Goal: Task Accomplishment & Management: Complete application form

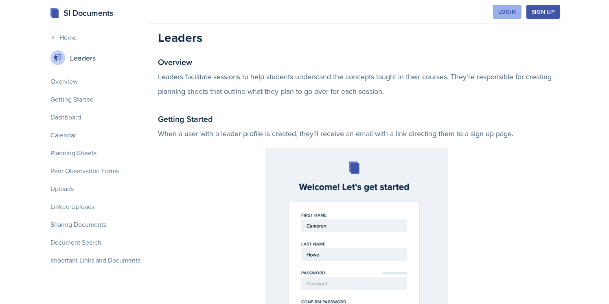
click at [521, 8] on button "Login" at bounding box center [507, 12] width 28 height 14
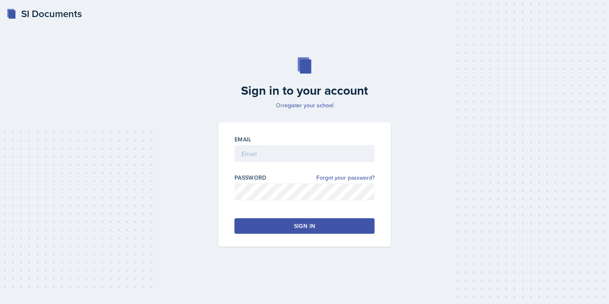
click at [254, 144] on div "Email" at bounding box center [304, 153] width 140 height 35
click at [258, 156] on input "email" at bounding box center [304, 153] width 140 height 17
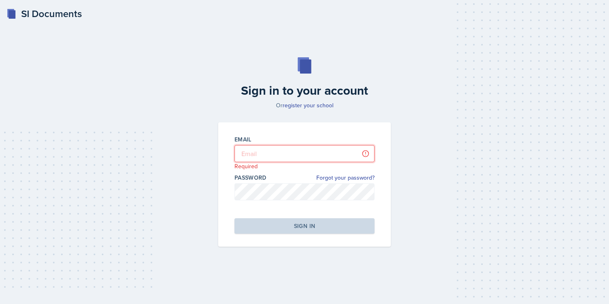
type input "jjahde@students.kennesaw.edu"
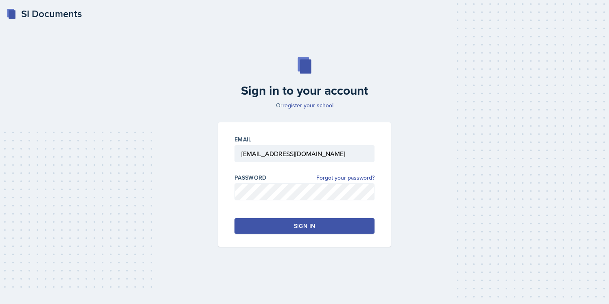
click at [302, 227] on div "Sign in" at bounding box center [304, 226] width 21 height 8
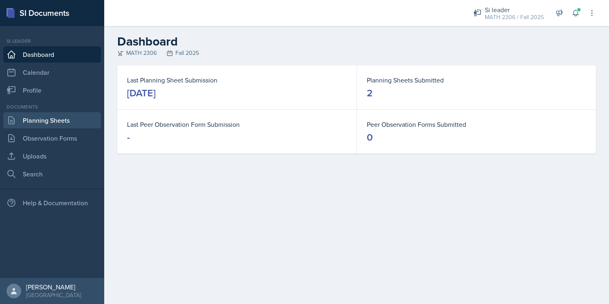
click at [60, 126] on link "Planning Sheets" at bounding box center [52, 120] width 98 height 16
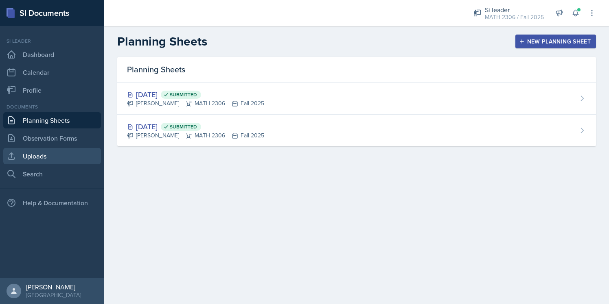
click at [45, 157] on link "Uploads" at bounding box center [52, 156] width 98 height 16
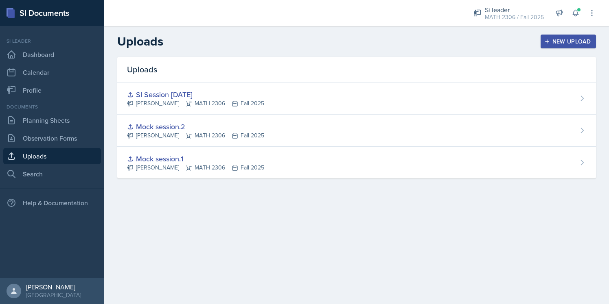
click at [551, 39] on div "New Upload" at bounding box center [568, 41] width 45 height 7
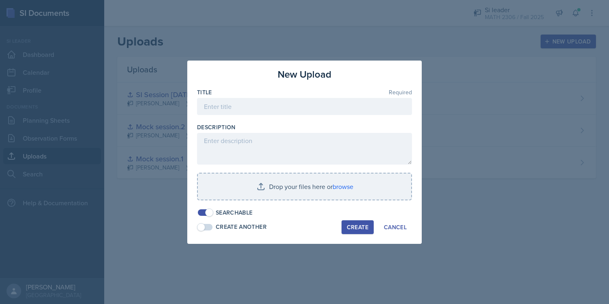
click at [266, 122] on div at bounding box center [304, 119] width 215 height 8
click at [266, 116] on div at bounding box center [304, 119] width 215 height 8
click at [267, 112] on input at bounding box center [304, 106] width 215 height 17
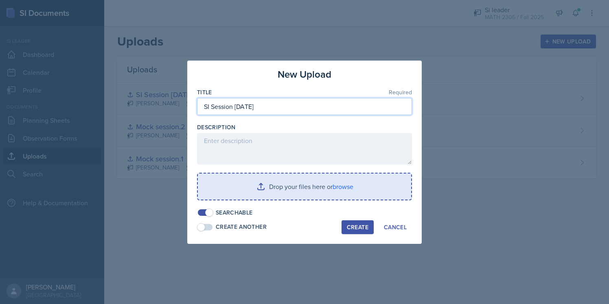
type input "SI Session 8/27/25"
click at [273, 184] on input "file" at bounding box center [304, 187] width 213 height 26
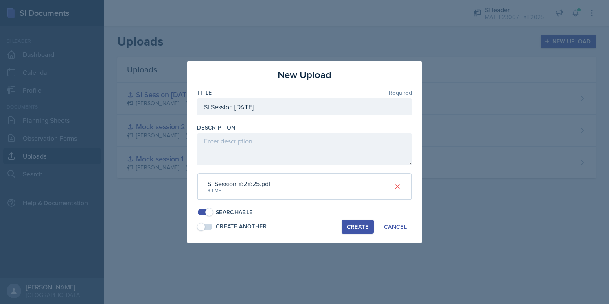
click at [357, 224] on div "Create" at bounding box center [358, 227] width 22 height 7
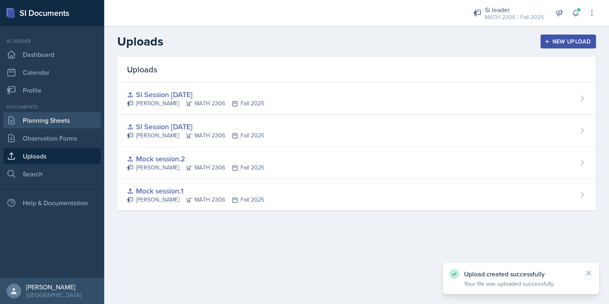
click at [58, 127] on link "Planning Sheets" at bounding box center [52, 120] width 98 height 16
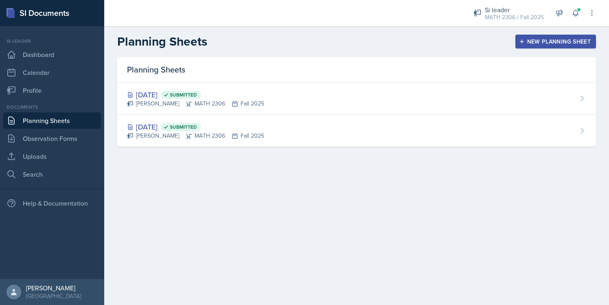
click at [577, 40] on div "New Planning Sheet" at bounding box center [555, 41] width 70 height 7
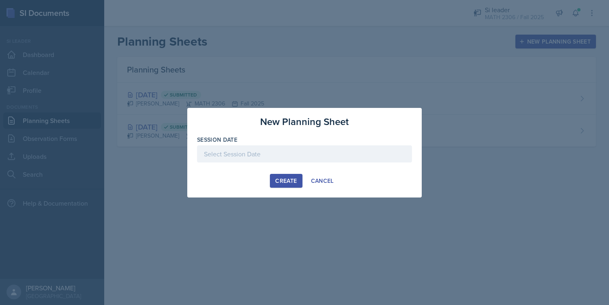
click at [279, 158] on div at bounding box center [304, 153] width 215 height 17
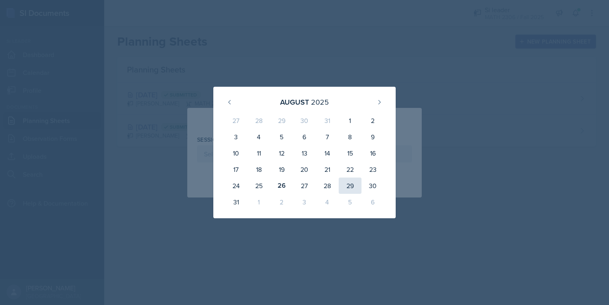
click at [344, 184] on div "29" at bounding box center [350, 185] width 23 height 16
type input "August 29th, 2025"
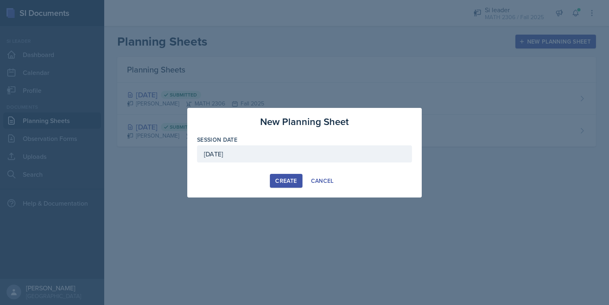
click at [277, 174] on button "Create" at bounding box center [286, 181] width 32 height 14
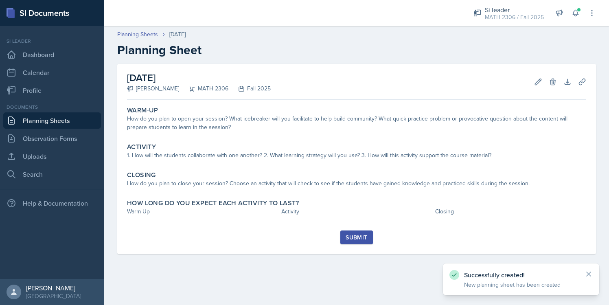
click at [583, 90] on div "August 29th, 2025 Julian Jahde MATH 2306 Fall 2025 Edit Delete Download Uploads…" at bounding box center [356, 82] width 459 height 36
click at [583, 87] on button "Uploads" at bounding box center [582, 81] width 15 height 15
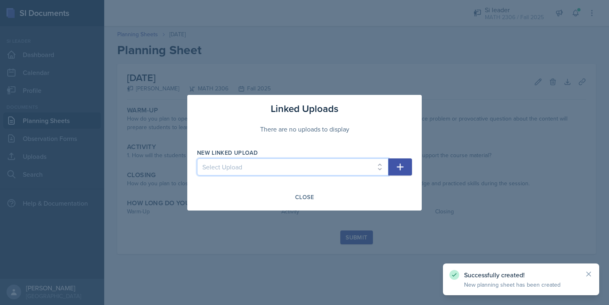
click at [372, 162] on select "Select Upload Mock session.1 Mock session.2 SI Session 8/26/25 SI Session 8/27/…" at bounding box center [292, 166] width 191 height 17
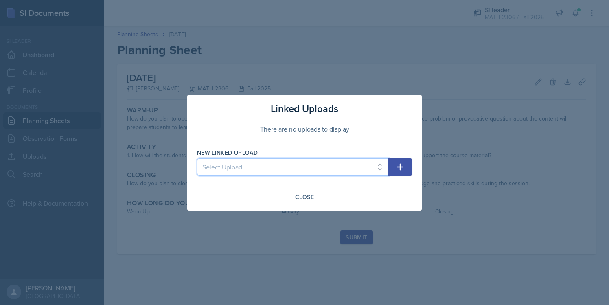
select select "cb70f62c-ce4e-49bd-ae5e-8058f1b54e42"
click at [197, 158] on select "Select Upload Mock session.1 Mock session.2 SI Session 8/26/25 SI Session 8/27/…" at bounding box center [292, 166] width 191 height 17
click at [372, 164] on select "Select Upload Mock session.1 Mock session.2 SI Session 8/26/25 SI Session 8/27/…" at bounding box center [292, 166] width 191 height 17
click at [197, 158] on select "Select Upload Mock session.1 Mock session.2 SI Session 8/26/25 SI Session 8/27/…" at bounding box center [292, 166] width 191 height 17
click at [399, 163] on icon "button" at bounding box center [400, 167] width 10 height 10
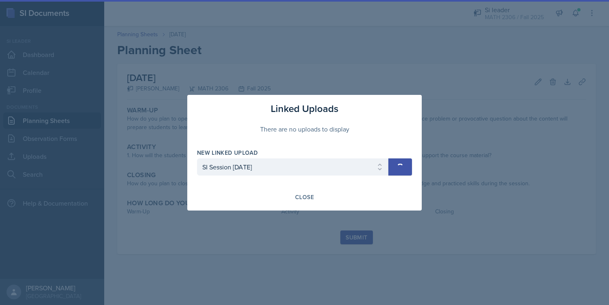
select select
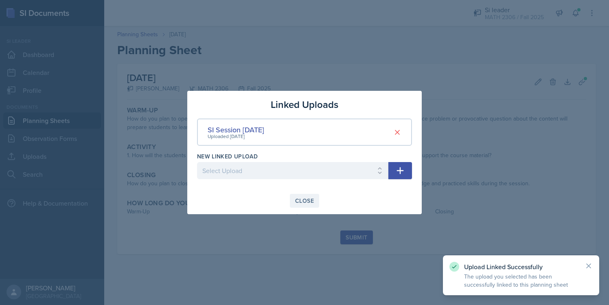
click at [299, 201] on div "Close" at bounding box center [304, 200] width 19 height 7
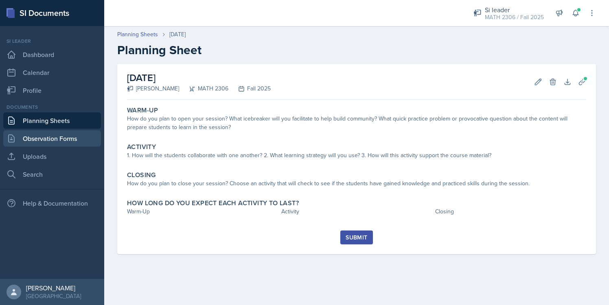
click at [57, 135] on link "Observation Forms" at bounding box center [52, 138] width 98 height 16
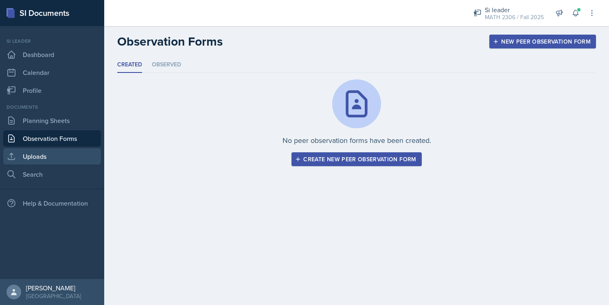
click at [48, 150] on link "Uploads" at bounding box center [52, 156] width 98 height 16
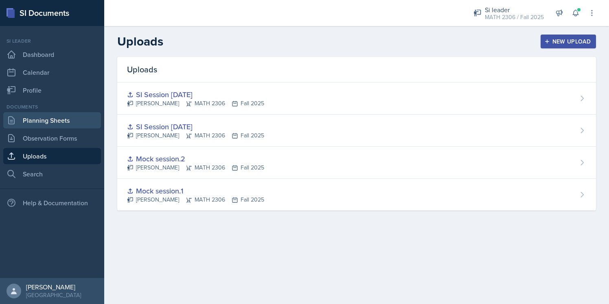
click at [67, 124] on link "Planning Sheets" at bounding box center [52, 120] width 98 height 16
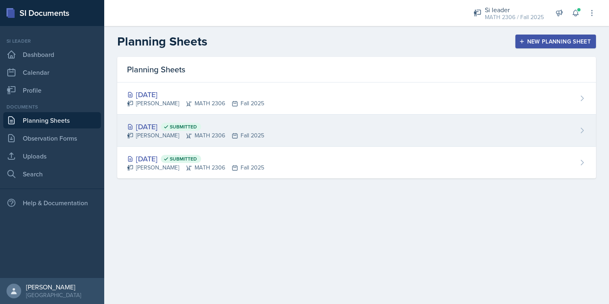
click at [172, 129] on div "Aug 28th, 2025 Submitted" at bounding box center [195, 126] width 137 height 11
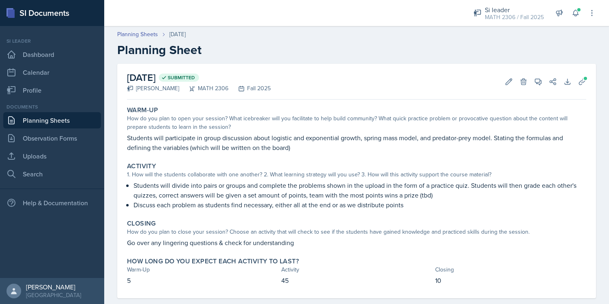
scroll to position [14, 0]
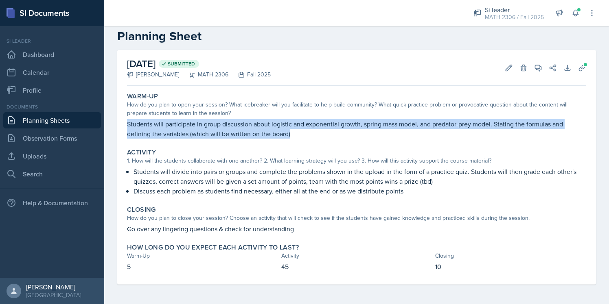
drag, startPoint x: 128, startPoint y: 123, endPoint x: 287, endPoint y: 141, distance: 159.7
click at [287, 141] on div "Warm-Up How do you plan to open your session? What icebreaker will you facilita…" at bounding box center [357, 115] width 466 height 53
copy p "Students will participate in group discussion about logistic and exponential gr…"
click at [75, 118] on link "Planning Sheets" at bounding box center [52, 120] width 98 height 16
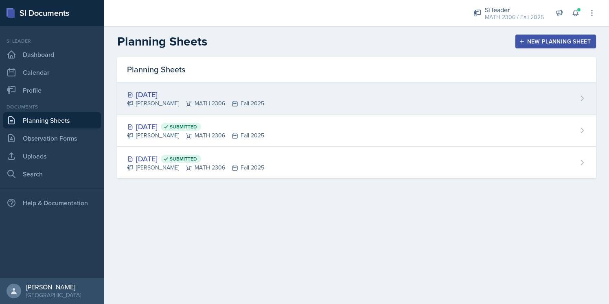
click at [188, 109] on div "Aug 29th, 2025 Julian Jahde MATH 2306 Fall 2025" at bounding box center [356, 99] width 479 height 32
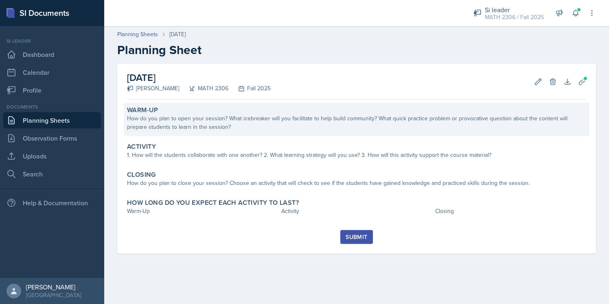
click at [225, 134] on div "Warm-Up How do you plan to open your session? What icebreaker will you facilita…" at bounding box center [357, 119] width 466 height 33
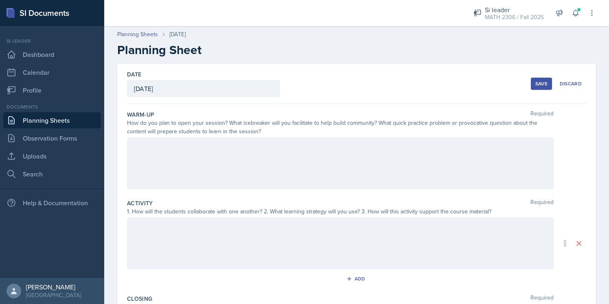
click at [220, 146] on div at bounding box center [340, 164] width 426 height 52
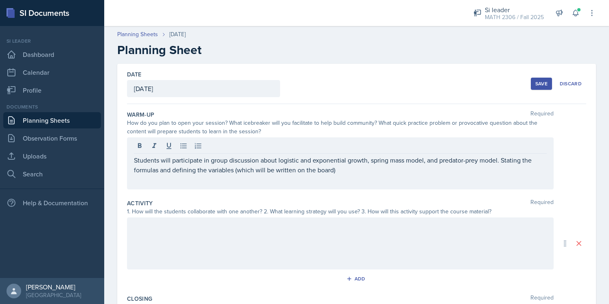
click at [547, 84] on div "Save" at bounding box center [541, 84] width 12 height 7
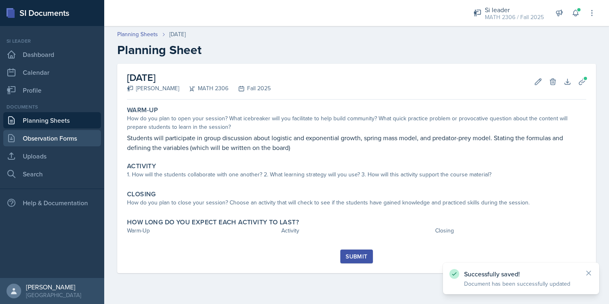
click at [50, 140] on link "Observation Forms" at bounding box center [52, 138] width 98 height 16
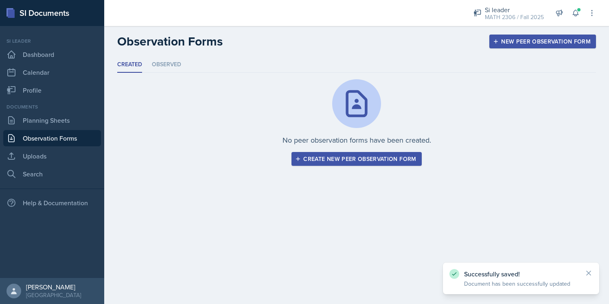
click at [55, 131] on link "Observation Forms" at bounding box center [52, 138] width 98 height 16
click at [55, 130] on link "Observation Forms" at bounding box center [52, 138] width 98 height 16
click at [55, 126] on link "Planning Sheets" at bounding box center [52, 120] width 98 height 16
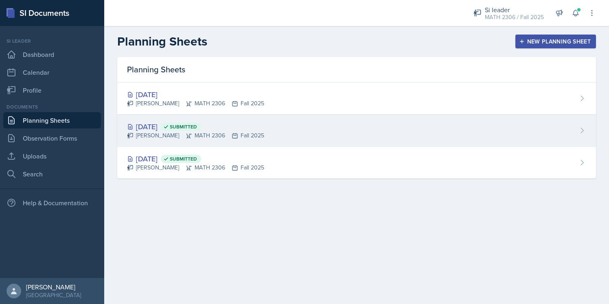
click at [169, 129] on div "Aug 28th, 2025 Submitted" at bounding box center [195, 126] width 137 height 11
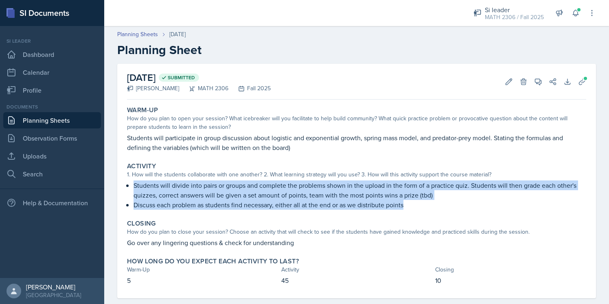
drag, startPoint x: 133, startPoint y: 183, endPoint x: 415, endPoint y: 210, distance: 283.3
click at [415, 210] on div "Activity 1. How will the students collaborate with one another? 2. What learnin…" at bounding box center [357, 186] width 466 height 54
copy ul "Students will divide into pairs or groups and complete the problems shown in th…"
click at [37, 132] on link "Observation Forms" at bounding box center [52, 138] width 98 height 16
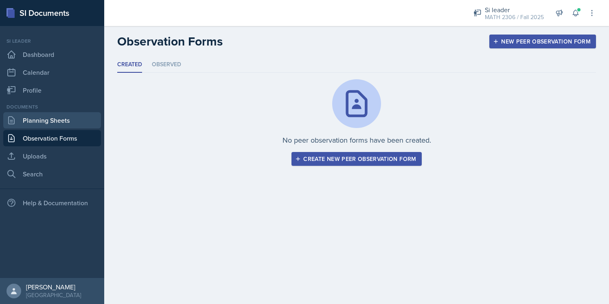
click at [58, 120] on link "Planning Sheets" at bounding box center [52, 120] width 98 height 16
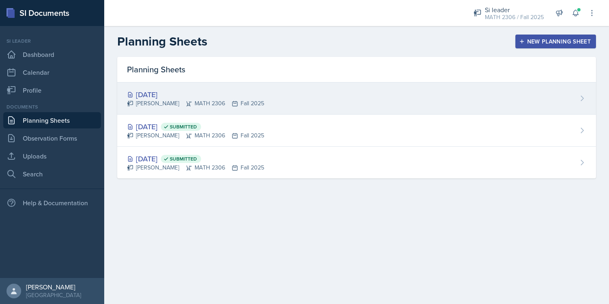
click at [197, 107] on div "Julian Jahde MATH 2306 Fall 2025" at bounding box center [195, 103] width 137 height 9
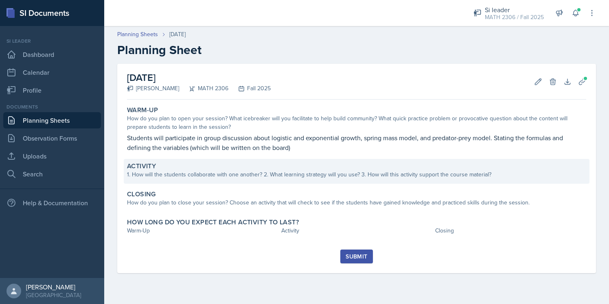
click at [275, 166] on div "Activity" at bounding box center [356, 166] width 459 height 8
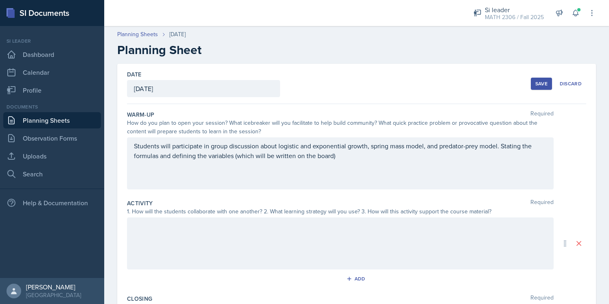
click at [167, 232] on div at bounding box center [340, 244] width 426 height 52
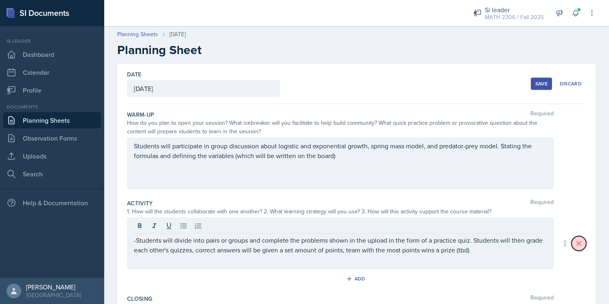
click at [583, 243] on button at bounding box center [578, 243] width 15 height 15
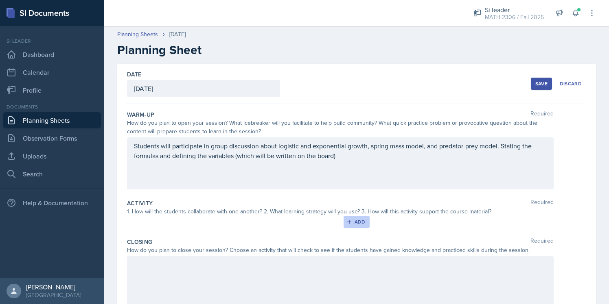
click at [356, 225] on div "Add" at bounding box center [356, 222] width 17 height 7
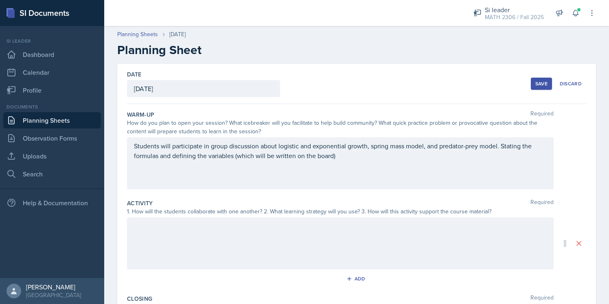
click at [269, 225] on div at bounding box center [340, 244] width 426 height 52
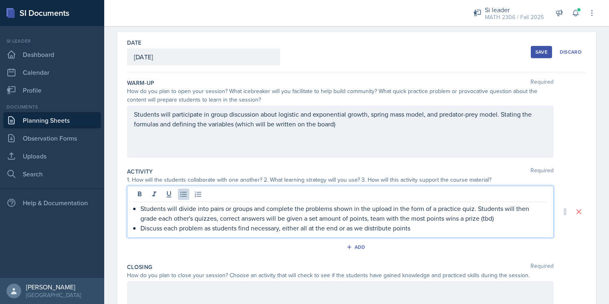
scroll to position [139, 0]
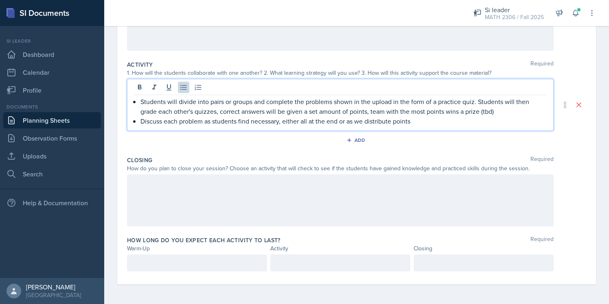
click at [187, 186] on div at bounding box center [340, 201] width 426 height 52
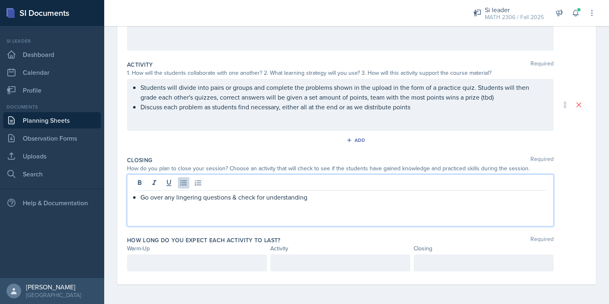
click at [177, 271] on div at bounding box center [197, 263] width 140 height 17
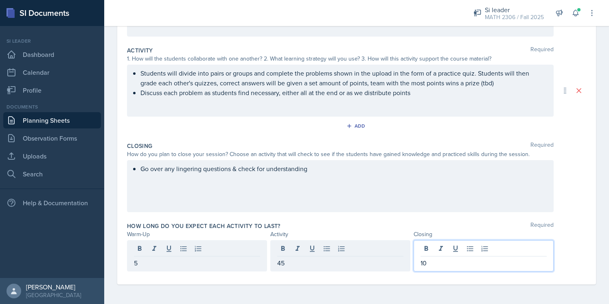
click at [306, 219] on div "How long do you expect each activity to last? Required Warm-Up Activity Closing…" at bounding box center [356, 248] width 459 height 59
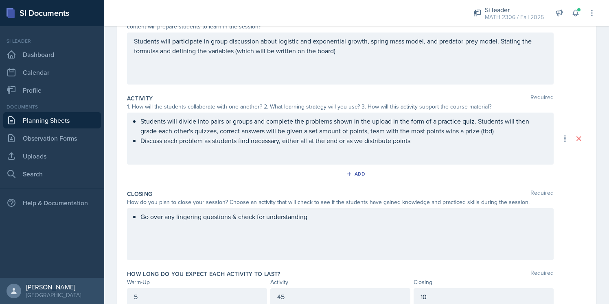
scroll to position [0, 0]
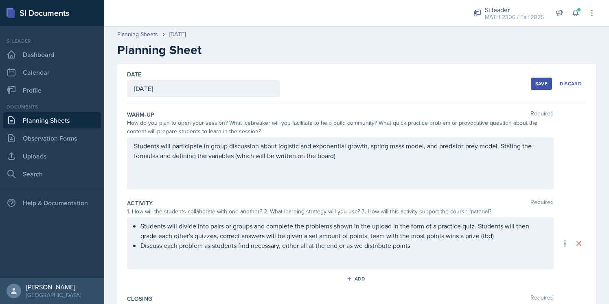
click at [536, 83] on div "Save" at bounding box center [541, 84] width 12 height 7
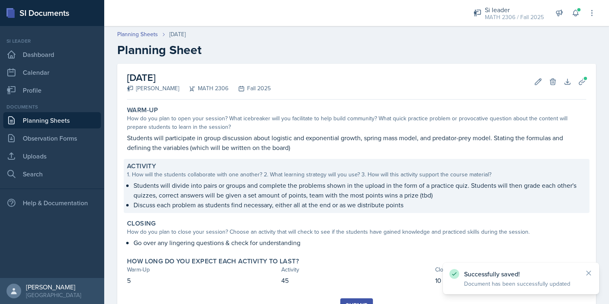
scroll to position [37, 0]
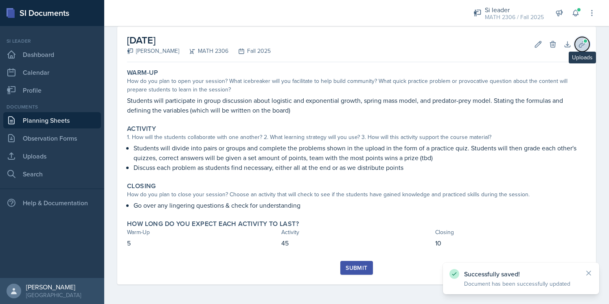
click at [585, 49] on button "Uploads" at bounding box center [582, 44] width 15 height 15
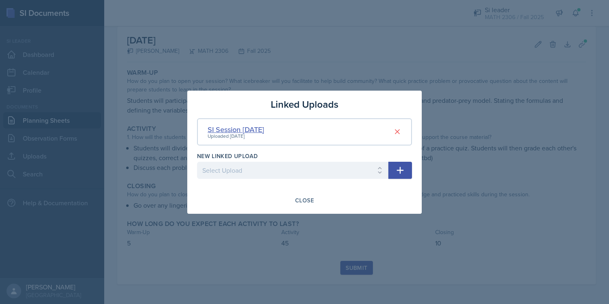
click at [243, 129] on div "SI Session 8/27/25" at bounding box center [236, 129] width 57 height 11
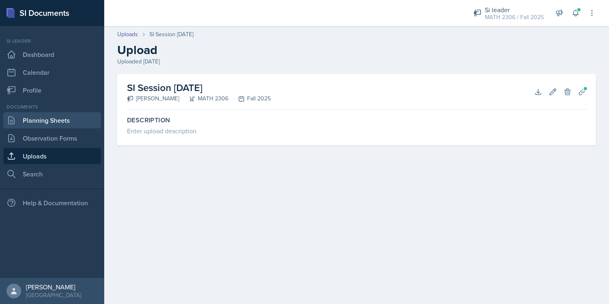
click at [74, 122] on link "Planning Sheets" at bounding box center [52, 120] width 98 height 16
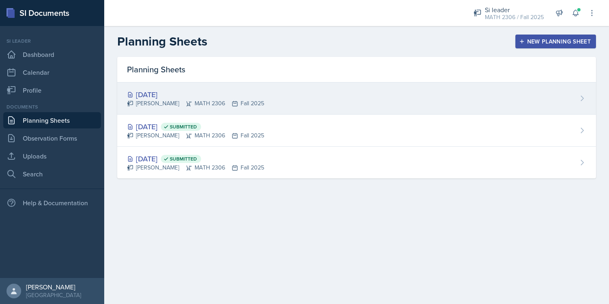
click at [178, 98] on div "Aug 29th, 2025" at bounding box center [195, 94] width 137 height 11
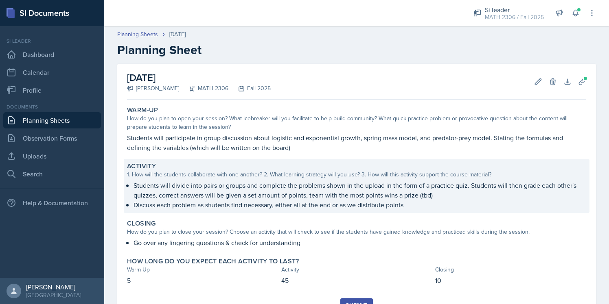
scroll to position [37, 0]
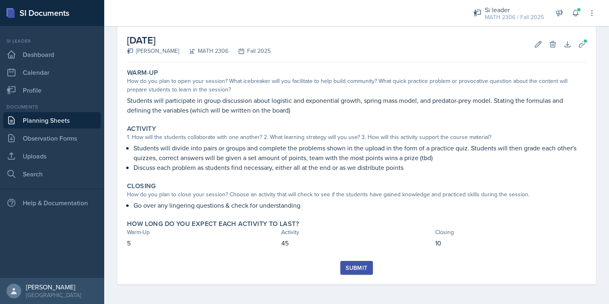
click at [370, 265] on button "Submit" at bounding box center [356, 268] width 32 height 14
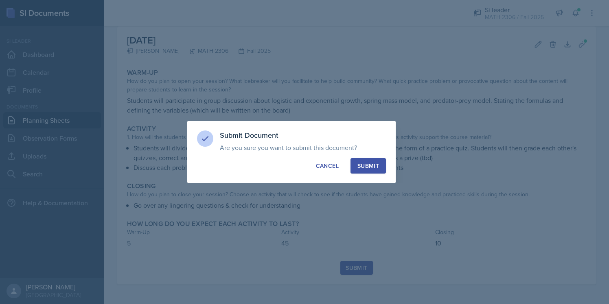
click at [382, 165] on button "Submit" at bounding box center [367, 165] width 35 height 15
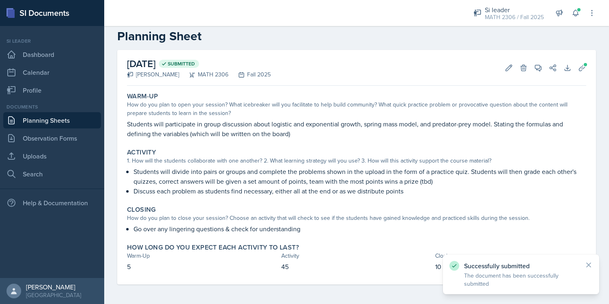
scroll to position [14, 0]
click at [588, 269] on div "Successfully submitted The document has been successfully submitted" at bounding box center [520, 274] width 143 height 27
click at [589, 267] on icon at bounding box center [588, 265] width 4 height 4
click at [72, 125] on link "Planning Sheets" at bounding box center [52, 120] width 98 height 16
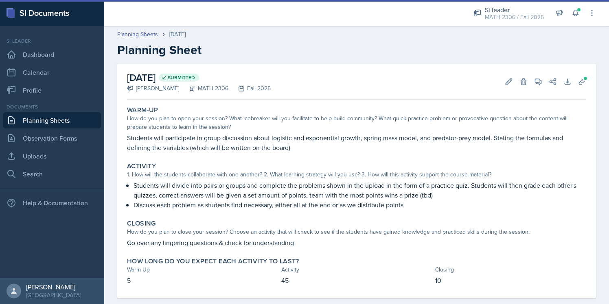
scroll to position [14, 0]
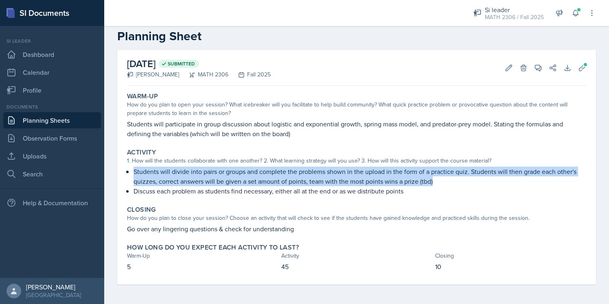
drag, startPoint x: 134, startPoint y: 170, endPoint x: 432, endPoint y: 178, distance: 298.0
click at [432, 178] on p "Students will divide into pairs or groups and complete the problems shown in th…" at bounding box center [359, 177] width 452 height 20
copy p "Students will divide into pairs or groups and complete the problems shown in th…"
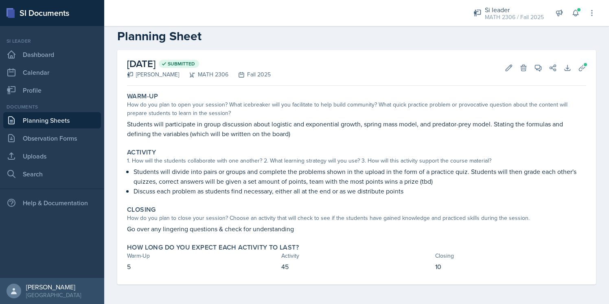
click at [135, 192] on p "Discuss each problem as students find necessary, either all at the end or as we…" at bounding box center [359, 191] width 452 height 10
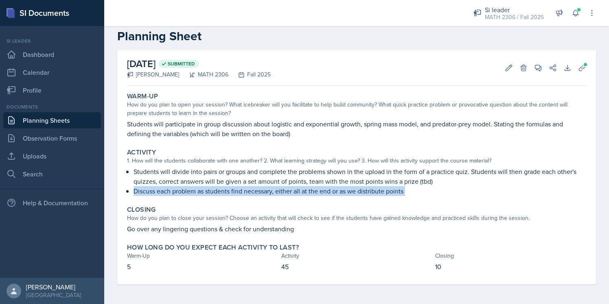
click at [135, 192] on p "Discuss each problem as students find necessary, either all at the end or as we…" at bounding box center [359, 191] width 452 height 10
copy div "Discuss each problem as students find necessary, either all at the end or as we…"
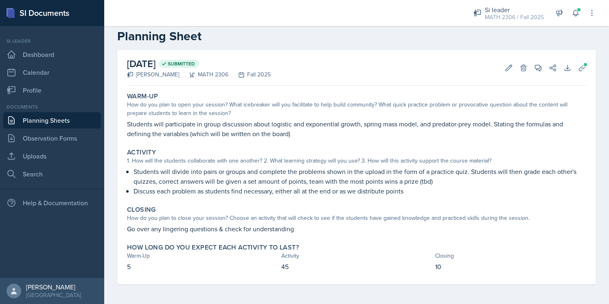
click at [130, 230] on p "Go over any lingering questions & check for understanding" at bounding box center [356, 229] width 459 height 10
